Goal: Task Accomplishment & Management: Use online tool/utility

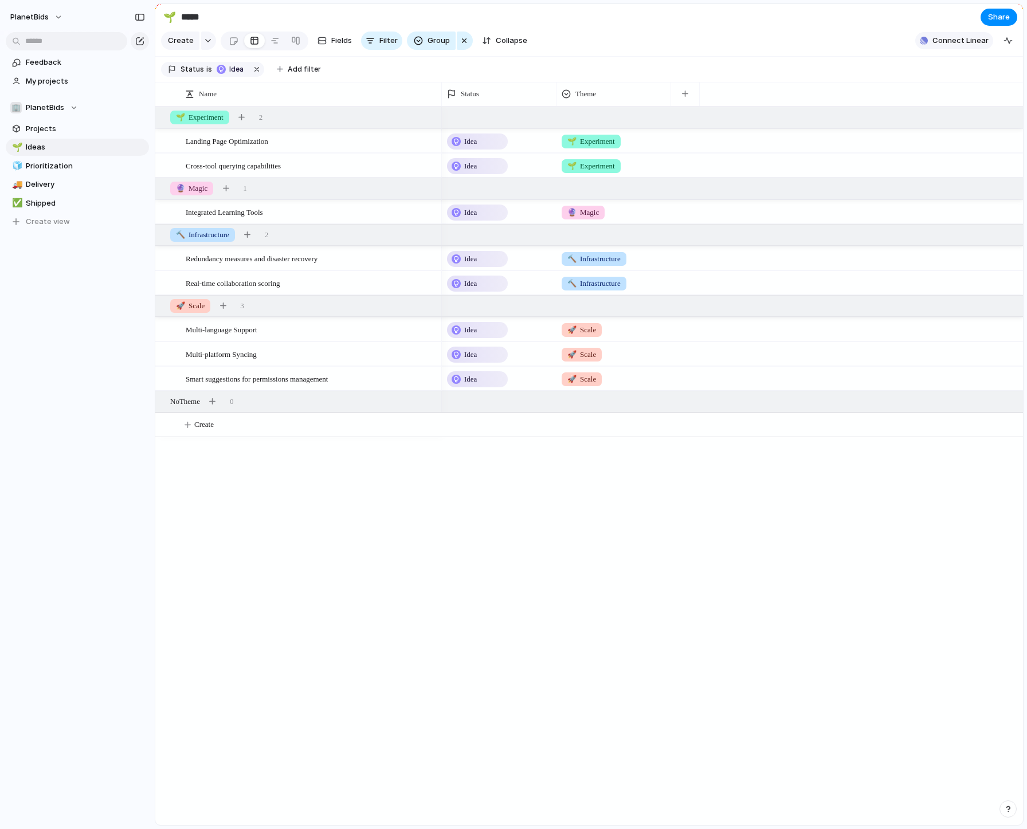
click at [960, 46] on span "Connect Linear" at bounding box center [961, 40] width 56 height 11
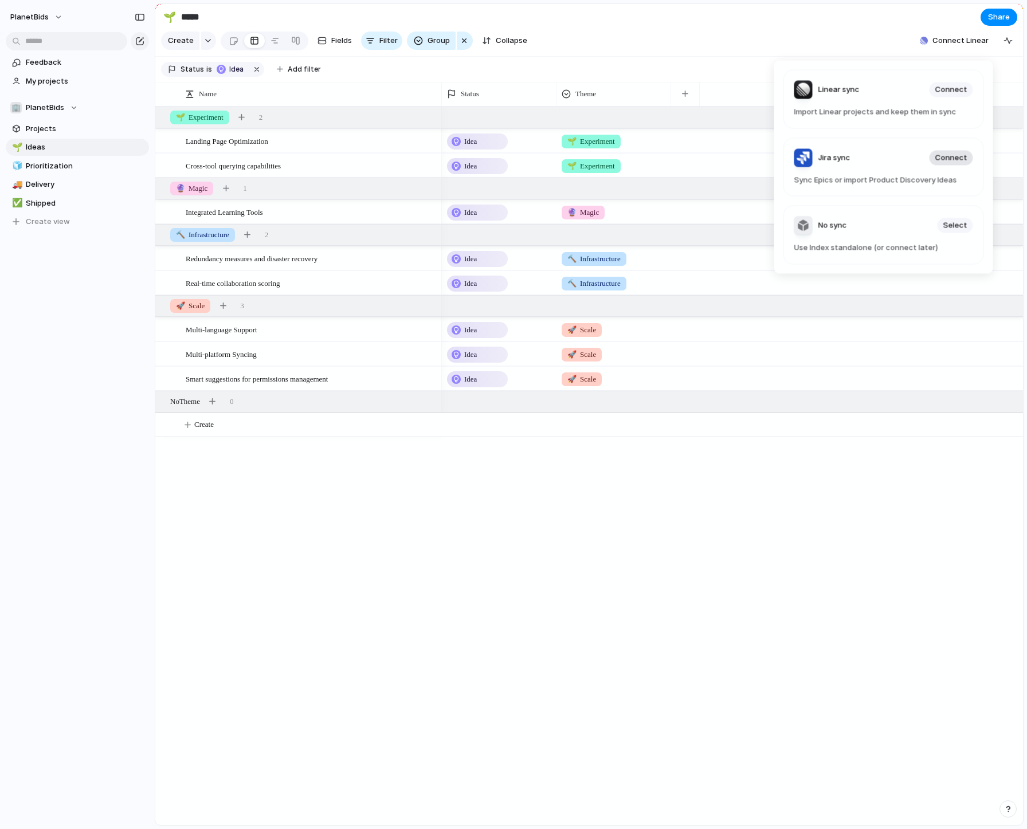
click at [946, 154] on span "Connect" at bounding box center [952, 157] width 32 height 11
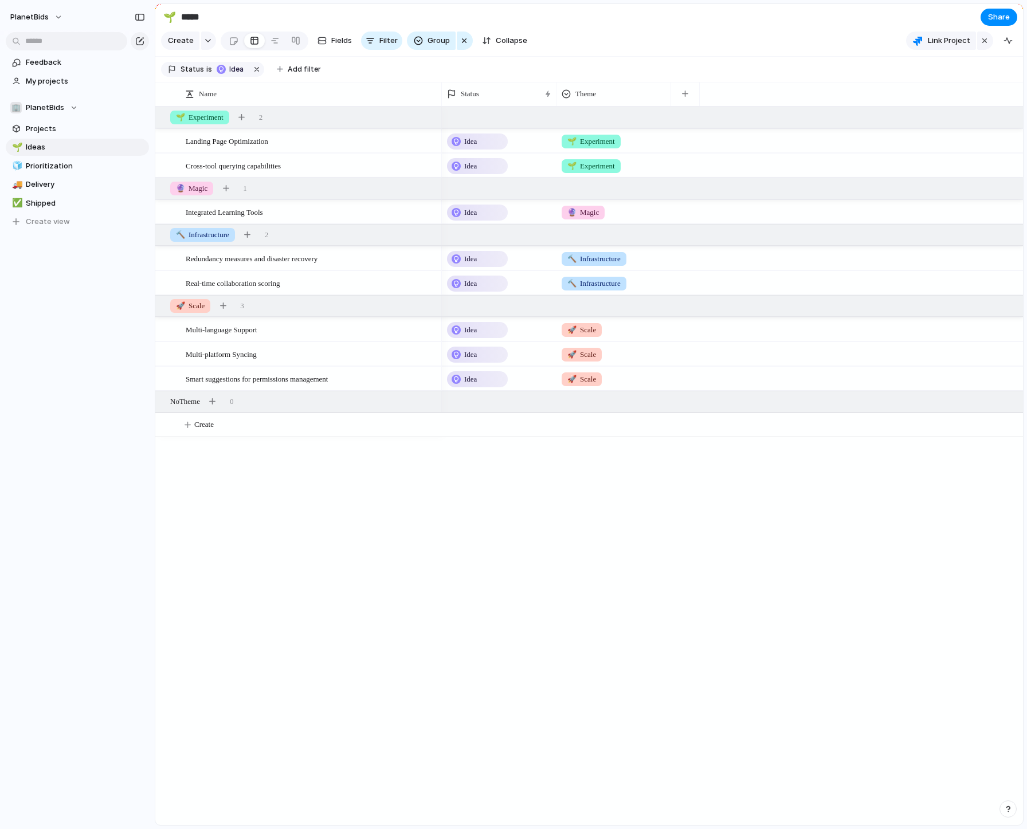
click at [533, 551] on div "Idea 🌱 Experiment Idea 🌱 Experiment Idea 🔮 Magic Idea 🔨 Infrastructure Idea 🔨 I…" at bounding box center [732, 466] width 581 height 719
click at [962, 46] on span "Link Project" at bounding box center [949, 40] width 42 height 11
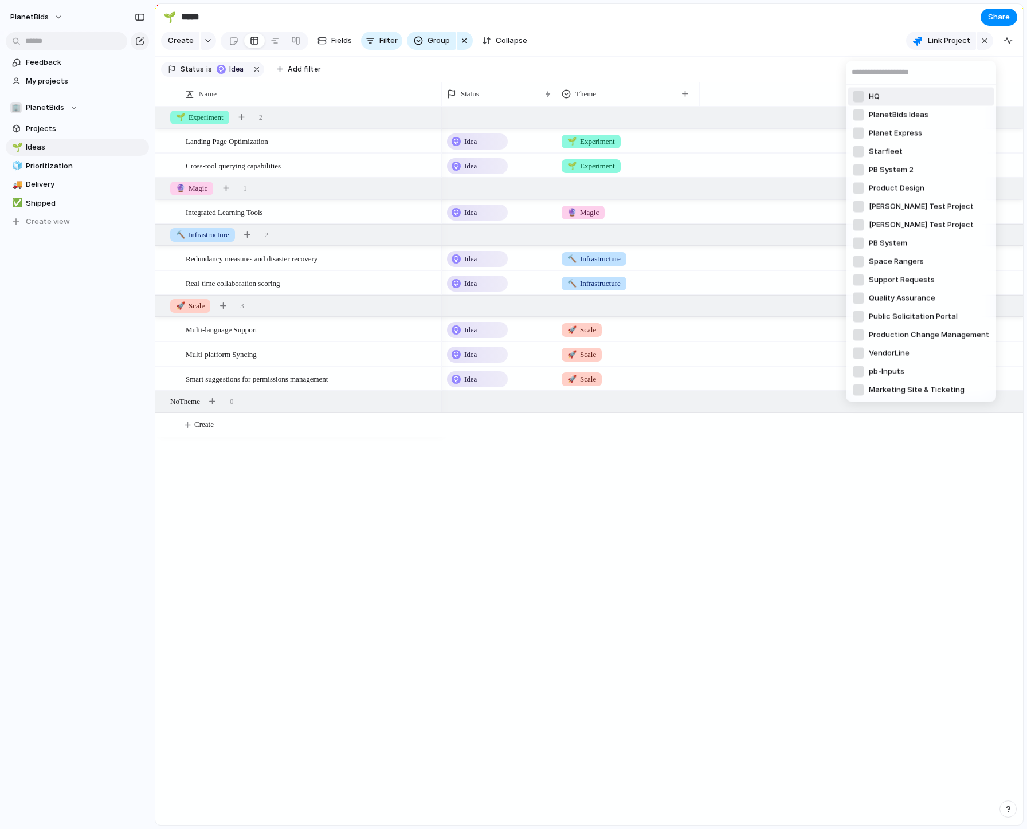
click at [901, 77] on input "text" at bounding box center [921, 72] width 150 height 23
click at [858, 154] on div at bounding box center [858, 151] width 11 height 11
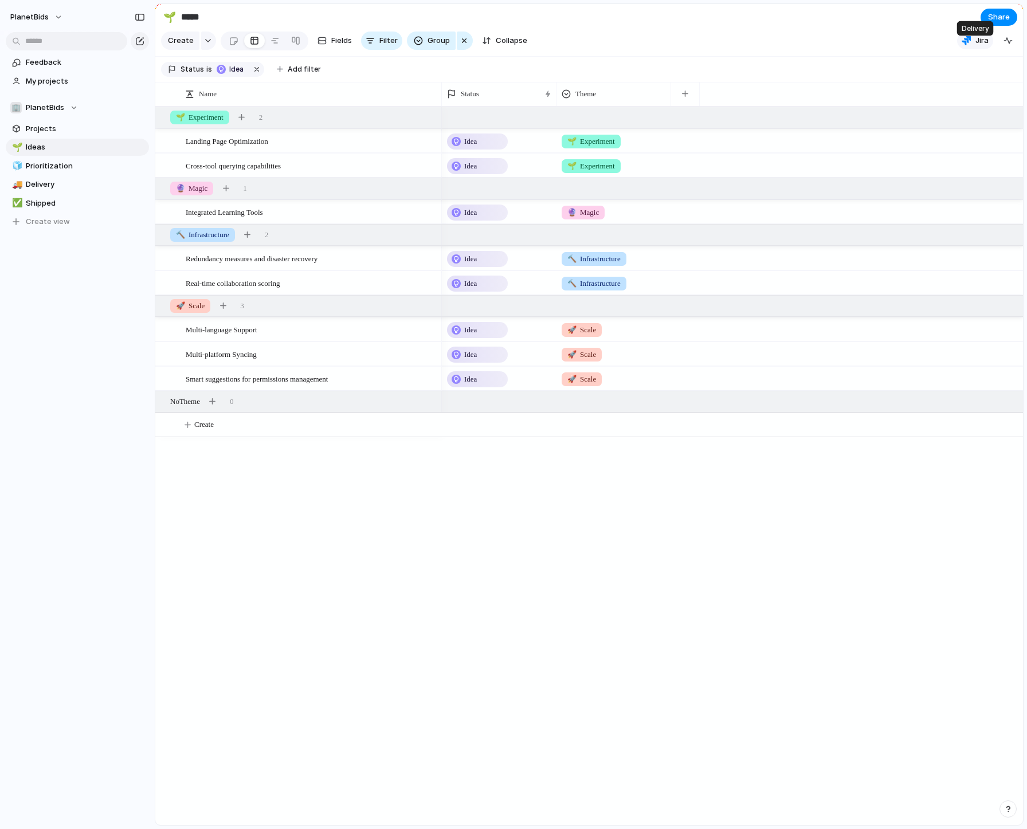
click at [976, 46] on span "Jira" at bounding box center [982, 40] width 13 height 11
click at [749, 473] on div "0 Epics Add all Syncing will be complete in a few moments... Show Jira field in…" at bounding box center [513, 414] width 1027 height 829
click at [440, 553] on div "Landing Page Optimization Cross-tool querying capabilities Integrated Learning …" at bounding box center [589, 466] width 868 height 719
click at [621, 649] on div "Idea 🌱 Experiment Idea 🌱 Experiment Idea 🔮 Magic Idea 🔨 Infrastructure Idea 🔨 I…" at bounding box center [732, 466] width 581 height 719
click at [998, 57] on section "Create Fields Filter Group Zoom Collapse Jira" at bounding box center [589, 43] width 868 height 28
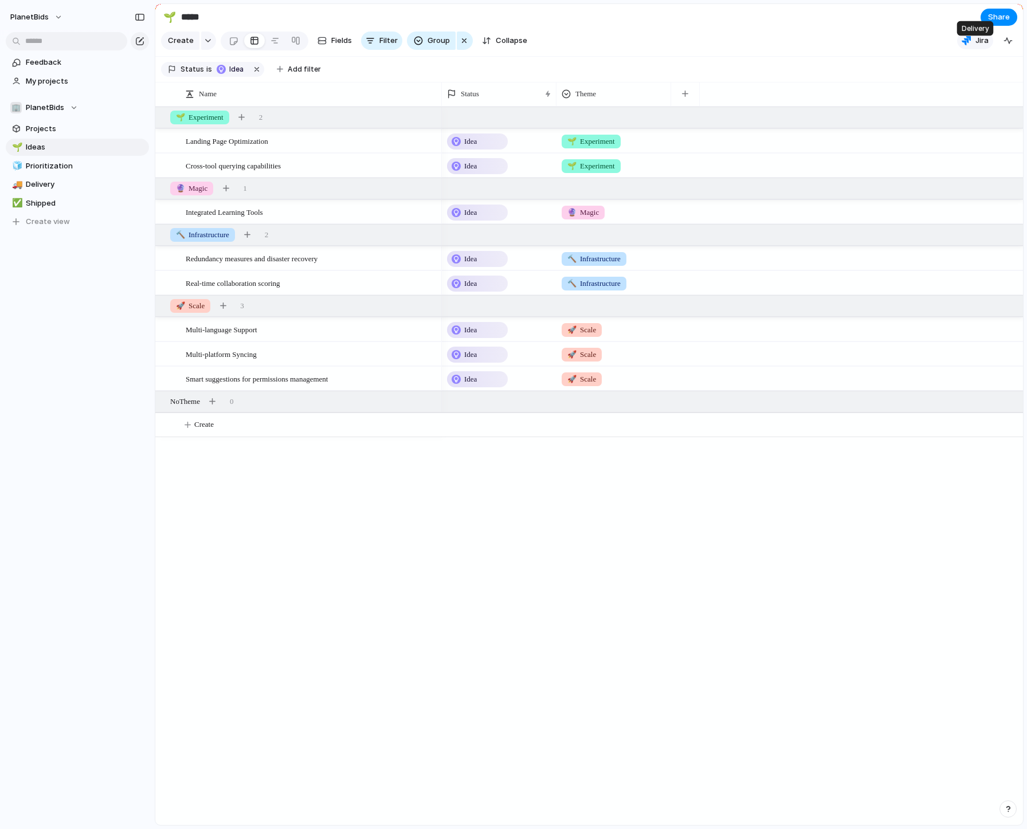
click at [981, 46] on span "Jira" at bounding box center [982, 40] width 13 height 11
click at [999, 87] on div "0 Epics Add all Syncing will be complete in a few moments... Show Jira field in…" at bounding box center [513, 414] width 1027 height 829
click at [1011, 45] on div "button" at bounding box center [1008, 40] width 9 height 9
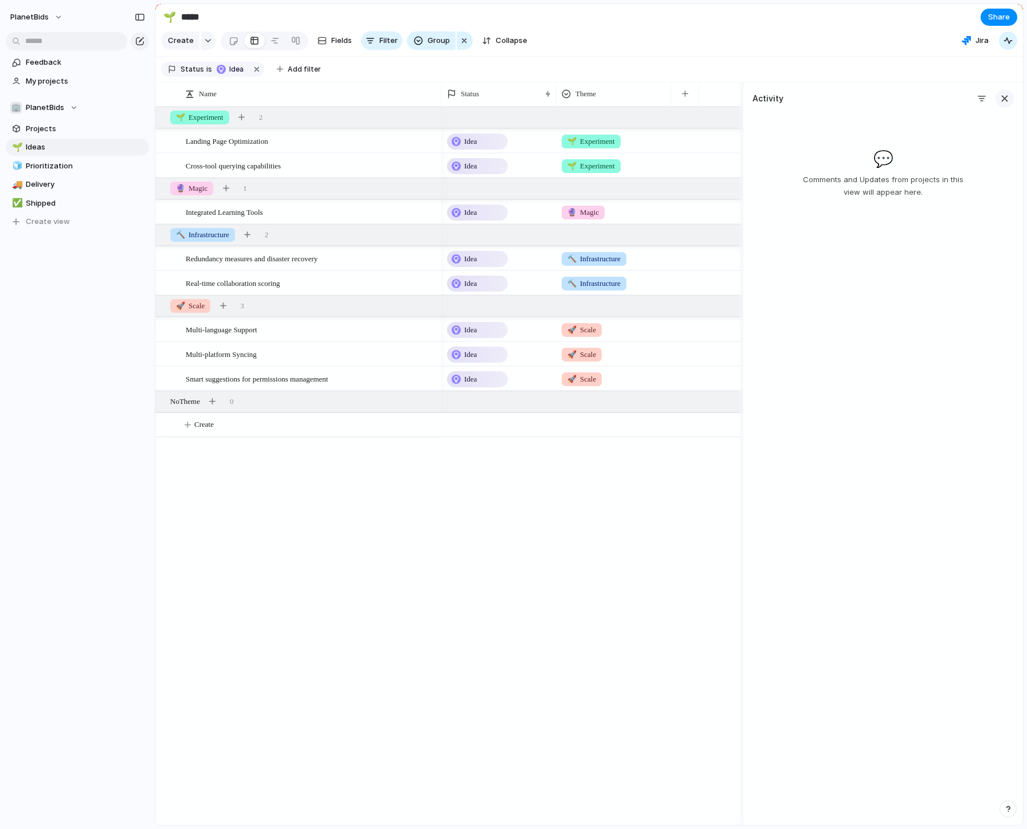
click at [1003, 105] on div "button" at bounding box center [1005, 98] width 13 height 13
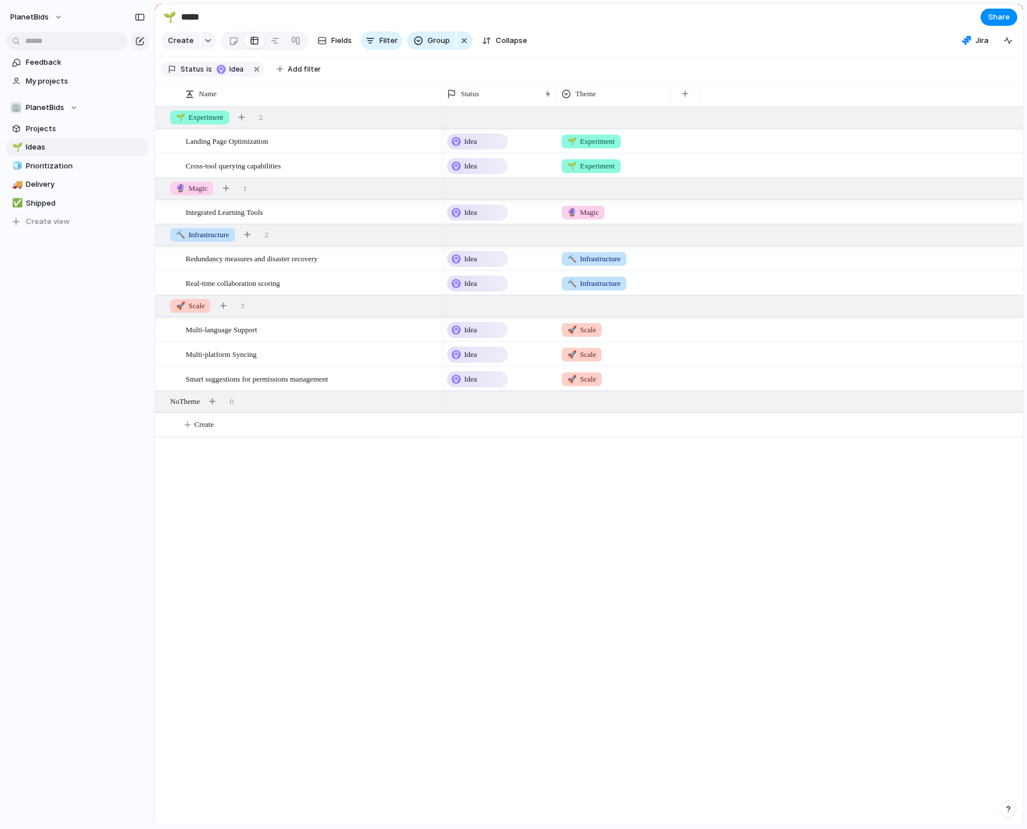
click at [533, 532] on div "Idea 🌱 Experiment Idea 🌱 Experiment Idea 🔮 Magic Idea 🔨 Infrastructure Idea 🔨 I…" at bounding box center [732, 466] width 581 height 719
